Goal: Information Seeking & Learning: Learn about a topic

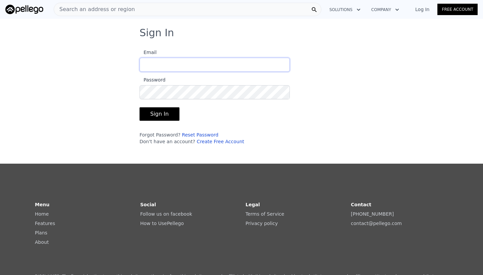
type input "[EMAIL_ADDRESS][DOMAIN_NAME]"
click at [158, 114] on button "Sign In" at bounding box center [159, 113] width 40 height 13
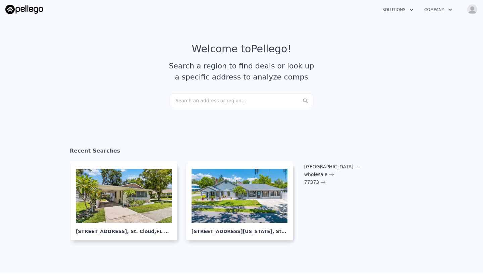
click at [180, 102] on div "Search an address or region..." at bounding box center [241, 100] width 143 height 15
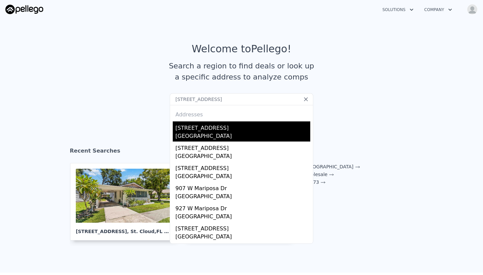
type input "[STREET_ADDRESS]"
click at [201, 130] on div "[STREET_ADDRESS]" at bounding box center [242, 126] width 135 height 11
